Goal: Find contact information

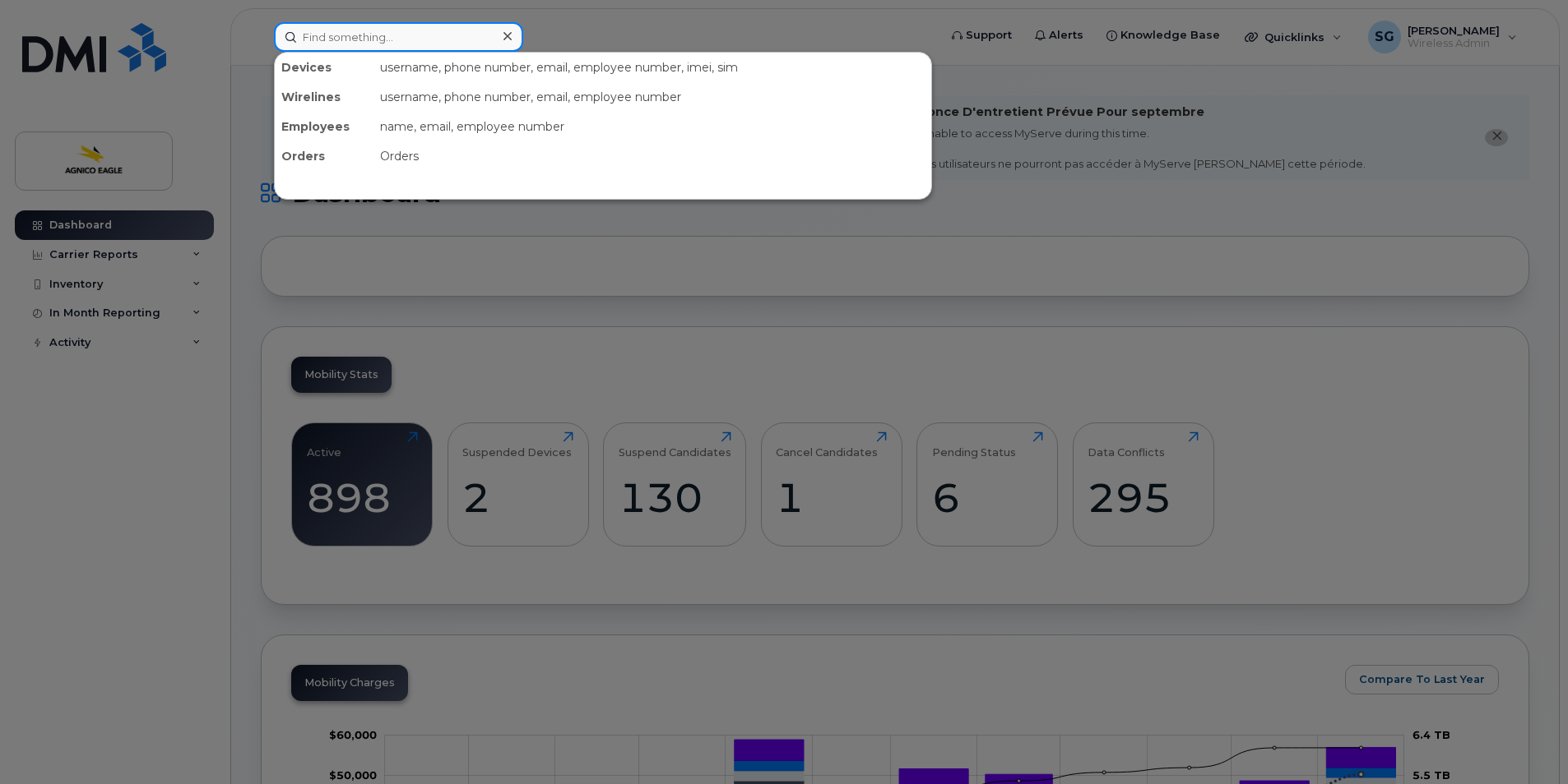
click at [465, 42] on input at bounding box center [399, 36] width 249 height 30
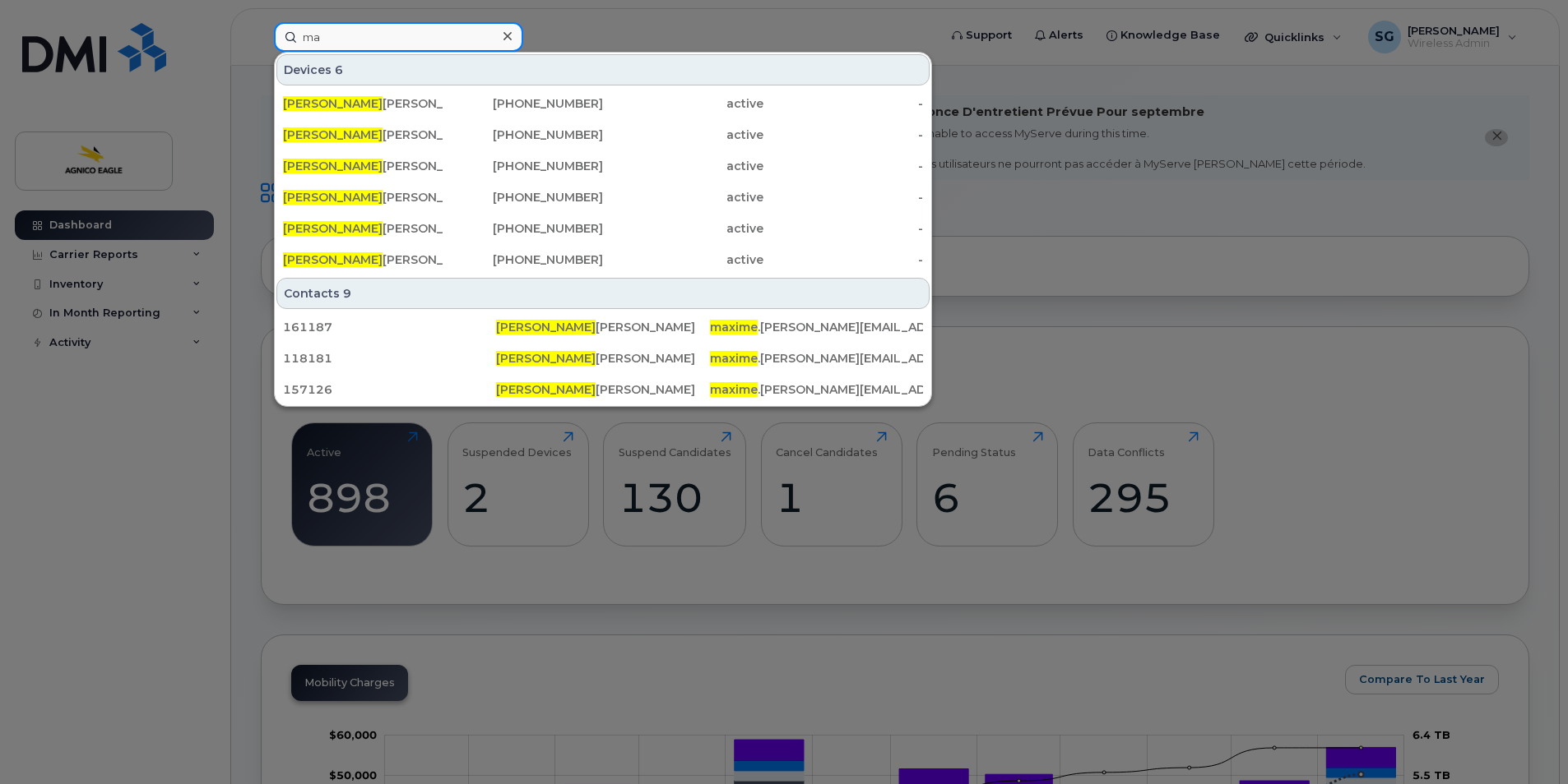
type input "m"
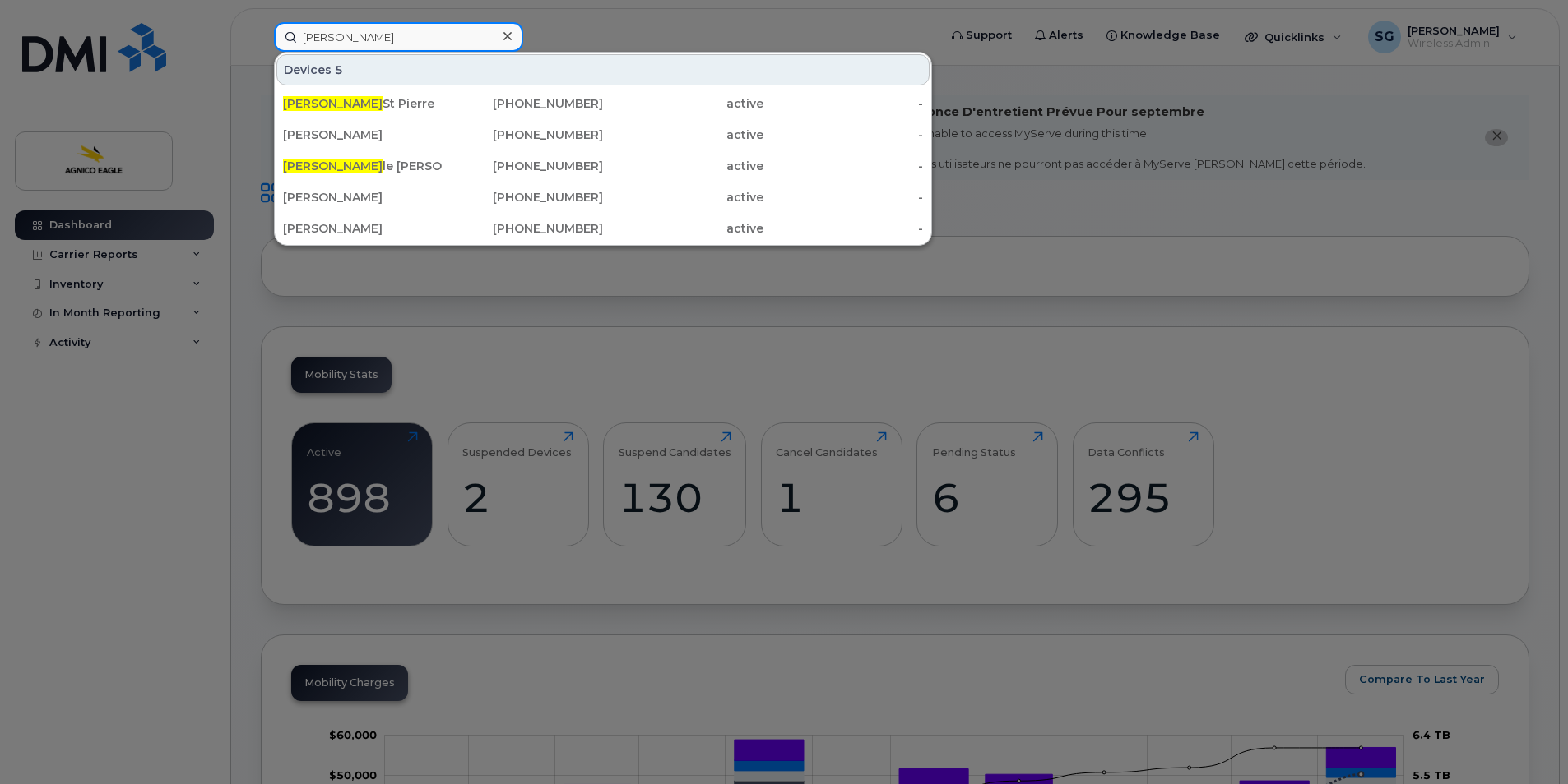
type input "[PERSON_NAME]"
click at [505, 31] on icon at bounding box center [508, 36] width 8 height 14
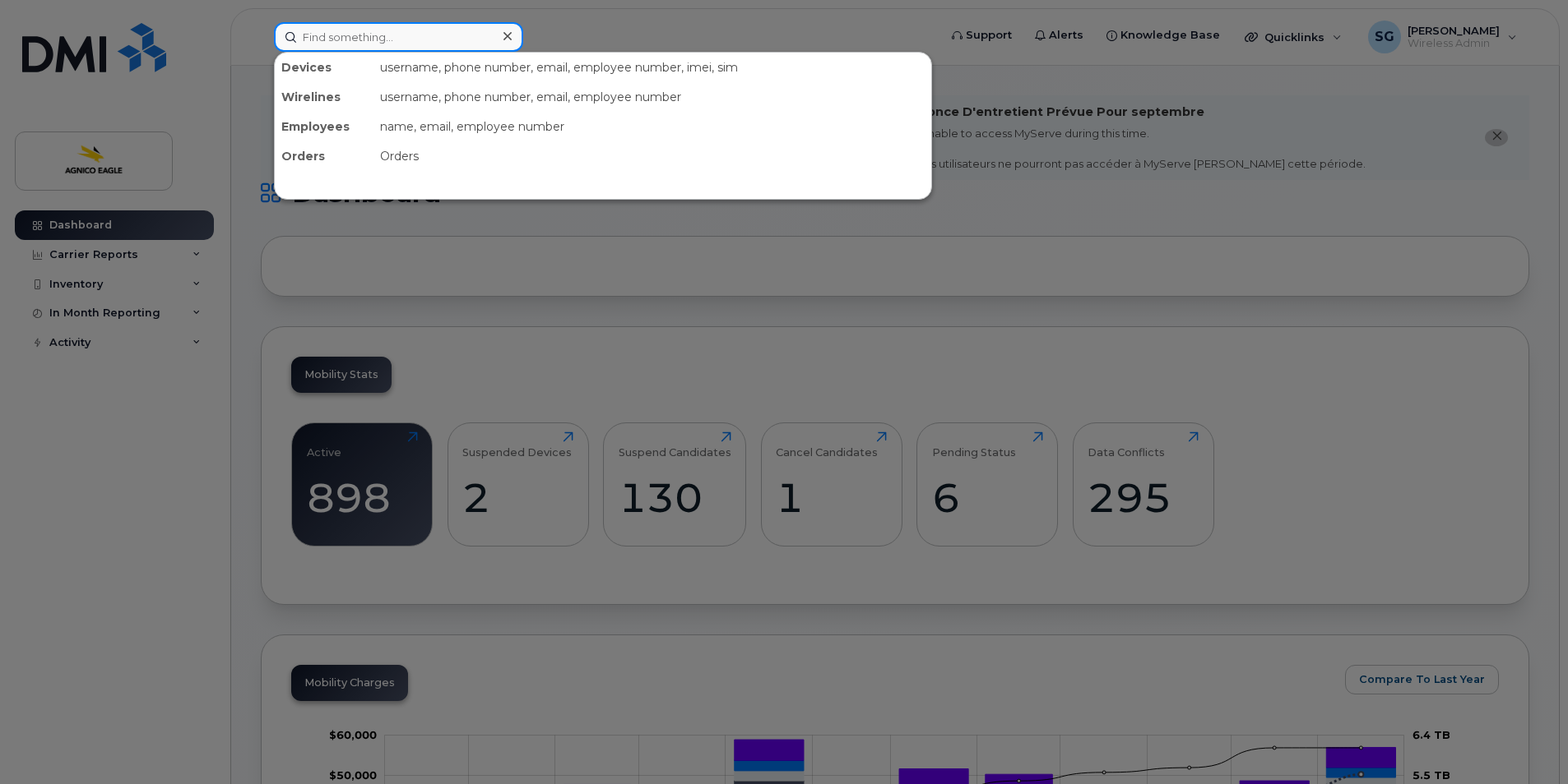
click at [503, 31] on div at bounding box center [399, 36] width 249 height 30
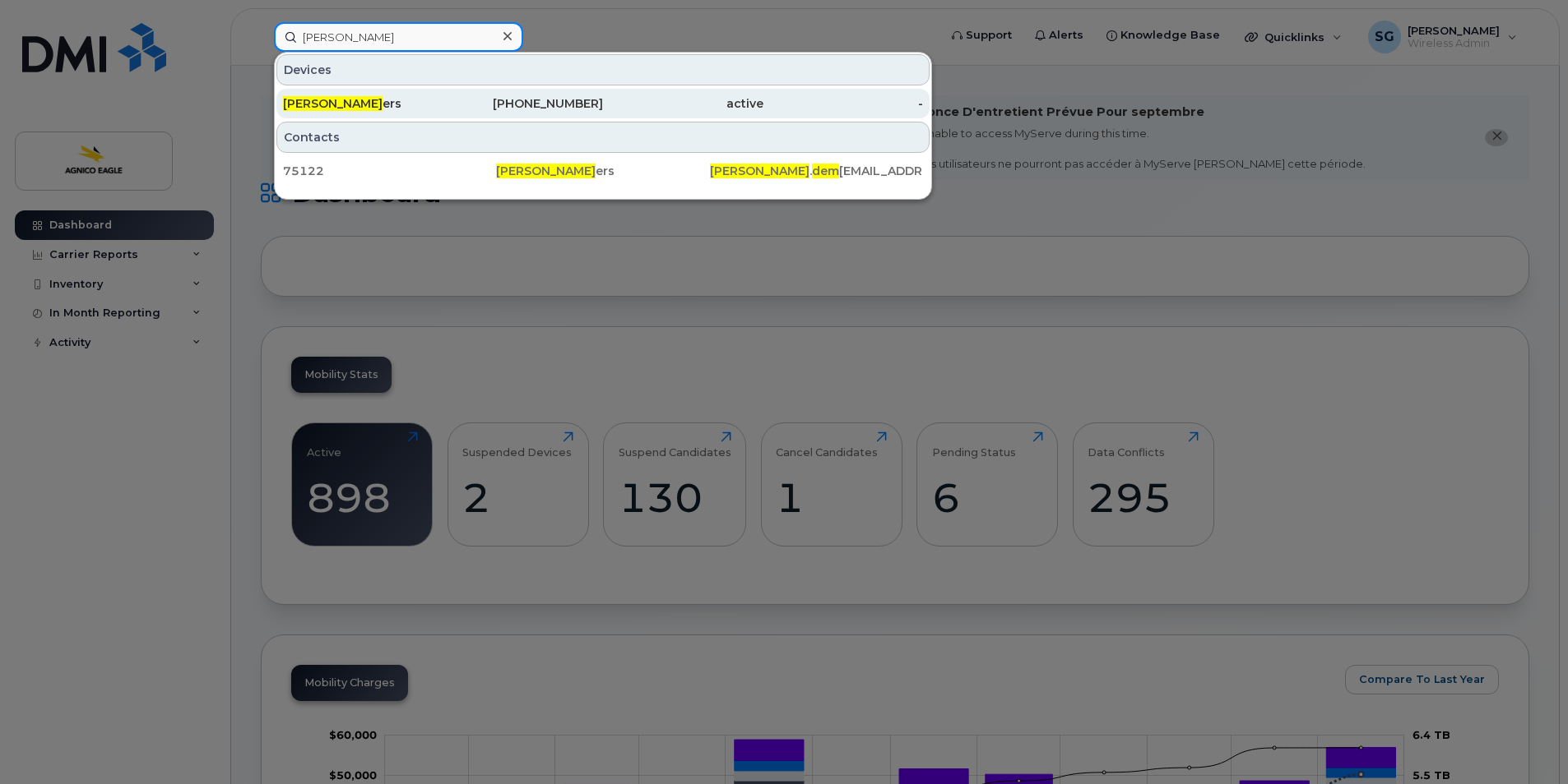
type input "[PERSON_NAME]"
click at [378, 110] on div "[PERSON_NAME] Dem ers" at bounding box center [363, 103] width 160 height 16
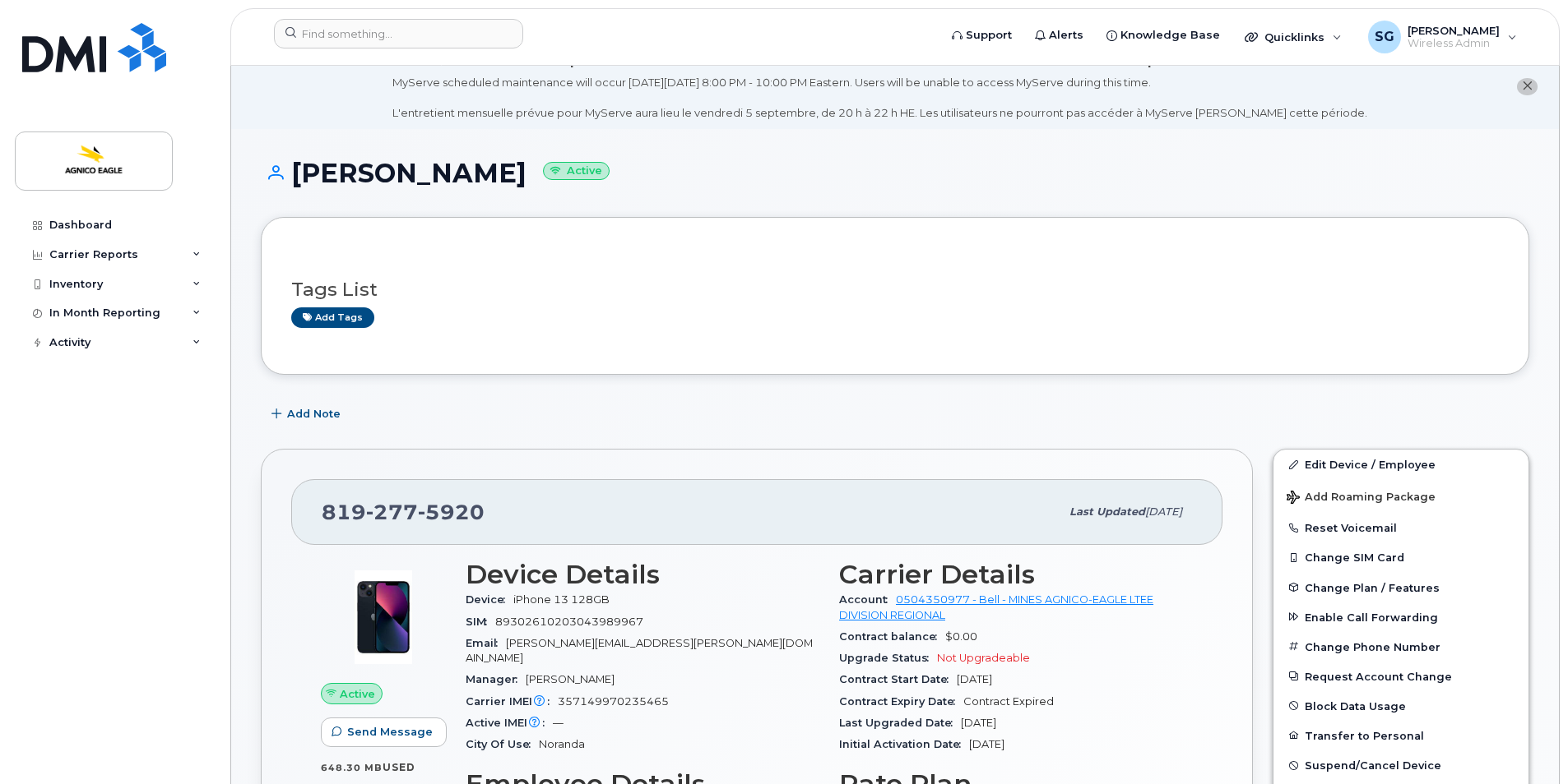
scroll to position [22, 0]
